Goal: Transaction & Acquisition: Purchase product/service

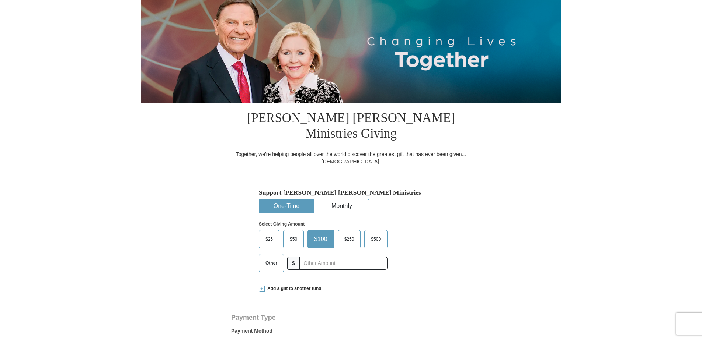
select select "OK"
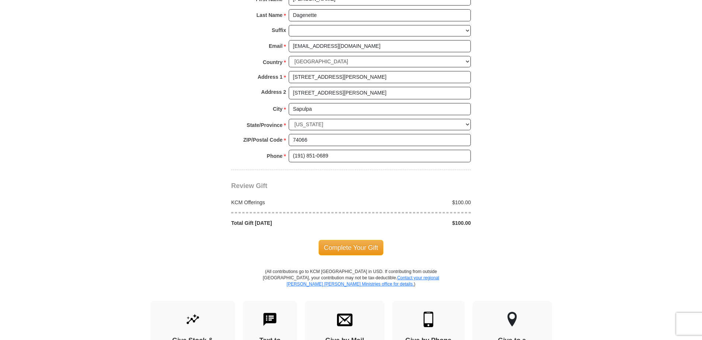
scroll to position [553, 0]
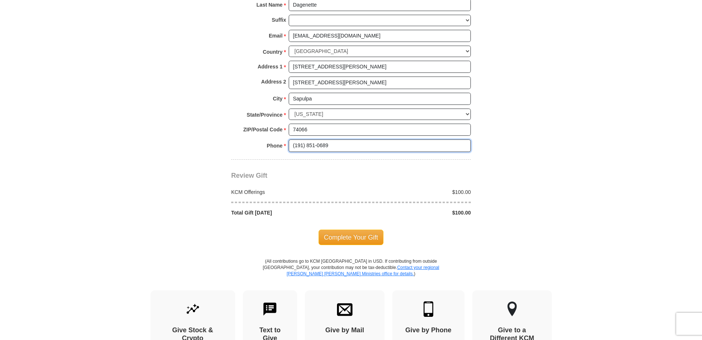
drag, startPoint x: 352, startPoint y: 136, endPoint x: 283, endPoint y: 132, distance: 68.3
click at [283, 140] on div "Phone * * (191) 851-0689 Please enter Phone Number Please enter Phone" at bounding box center [351, 148] width 240 height 16
type input "[PHONE_NUMBER]"
drag, startPoint x: 366, startPoint y: 225, endPoint x: 579, endPoint y: 231, distance: 213.1
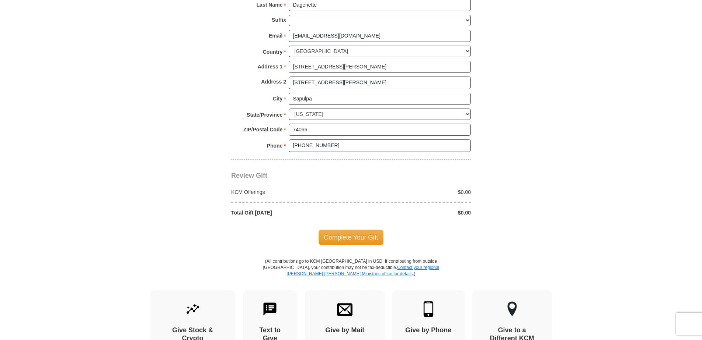
click at [579, 231] on body "[PERSON_NAME] [PERSON_NAME] Ministries Giving Together, we're helping people al…" at bounding box center [351, 108] width 702 height 1322
click at [356, 230] on span "Complete Your Gift" at bounding box center [350, 237] width 65 height 15
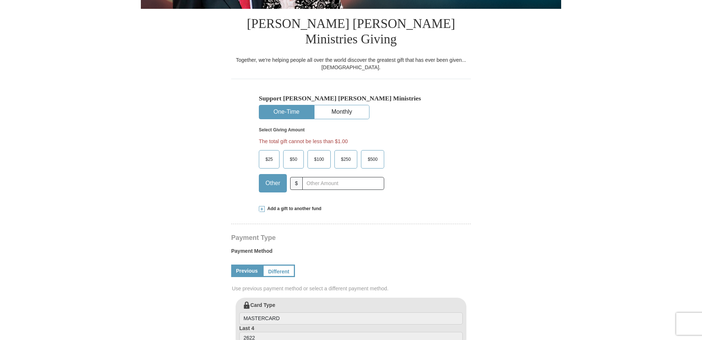
scroll to position [154, 0]
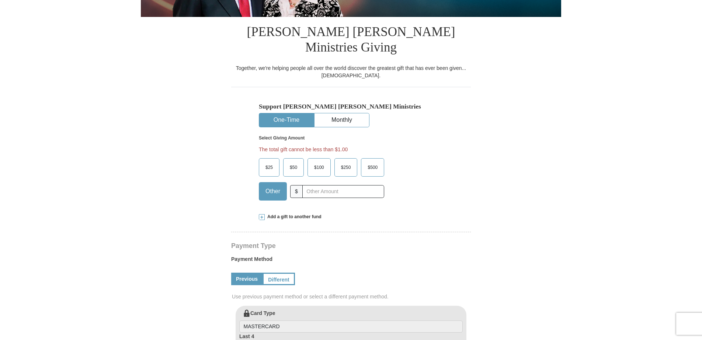
click at [318, 162] on span "$100" at bounding box center [318, 167] width 17 height 11
click at [0, 0] on input "$100" at bounding box center [0, 0] width 0 height 0
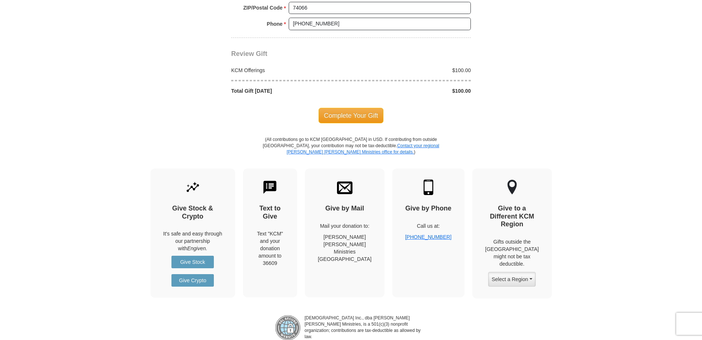
scroll to position [633, 0]
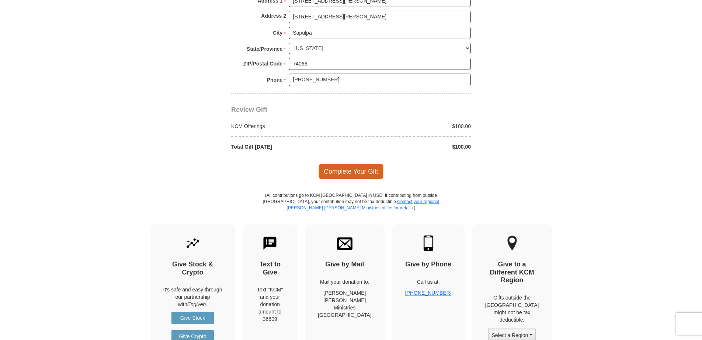
click at [344, 164] on span "Complete Your Gift" at bounding box center [350, 171] width 65 height 15
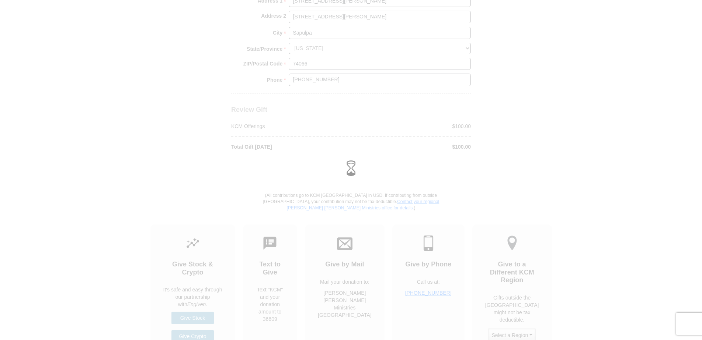
scroll to position [619, 0]
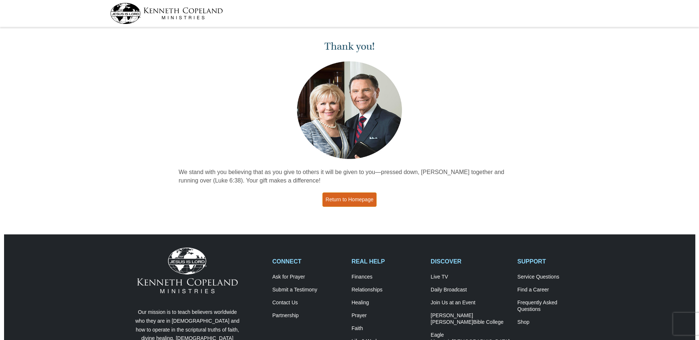
click at [350, 203] on link "Return to Homepage" at bounding box center [349, 200] width 55 height 14
